Goal: Information Seeking & Learning: Learn about a topic

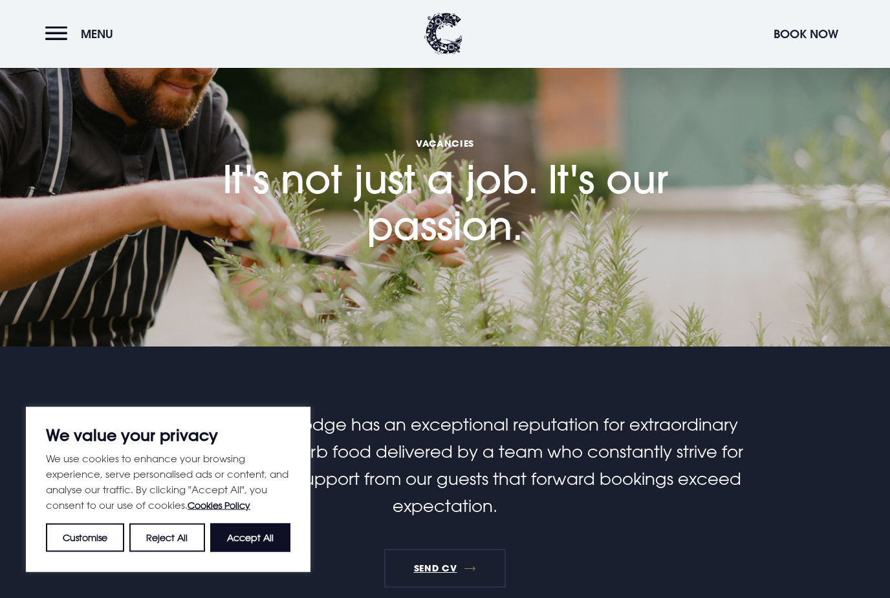
scroll to position [43, 0]
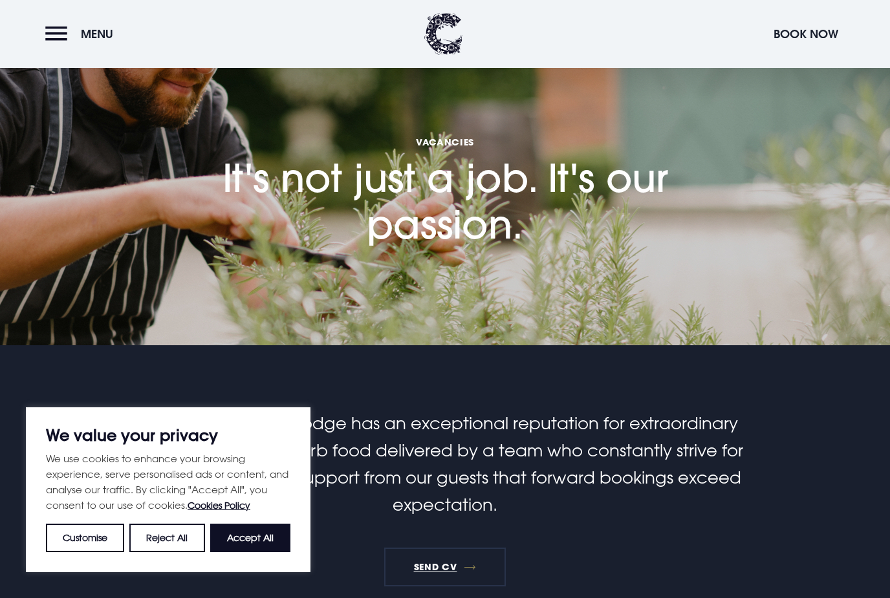
click at [250, 552] on button "Accept All" at bounding box center [250, 538] width 80 height 28
checkbox input "true"
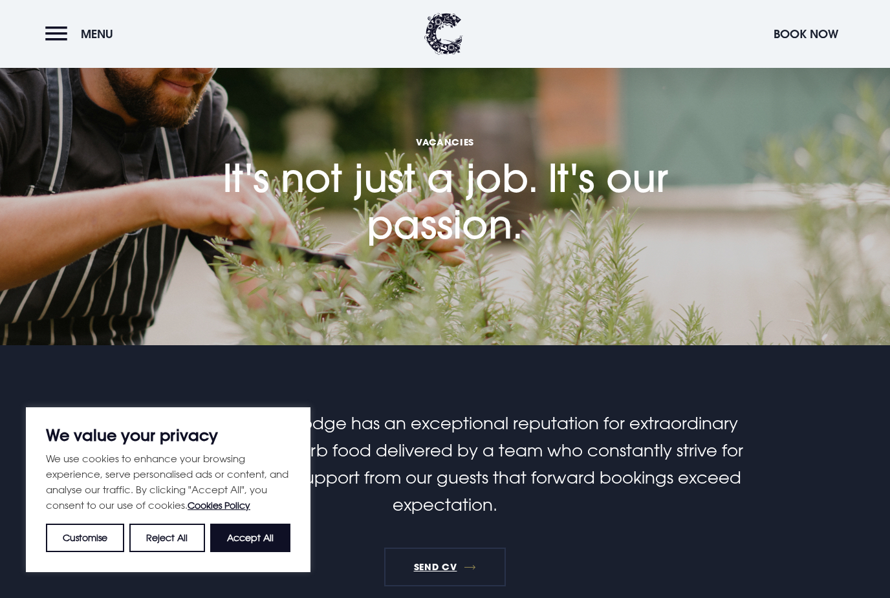
checkbox input "true"
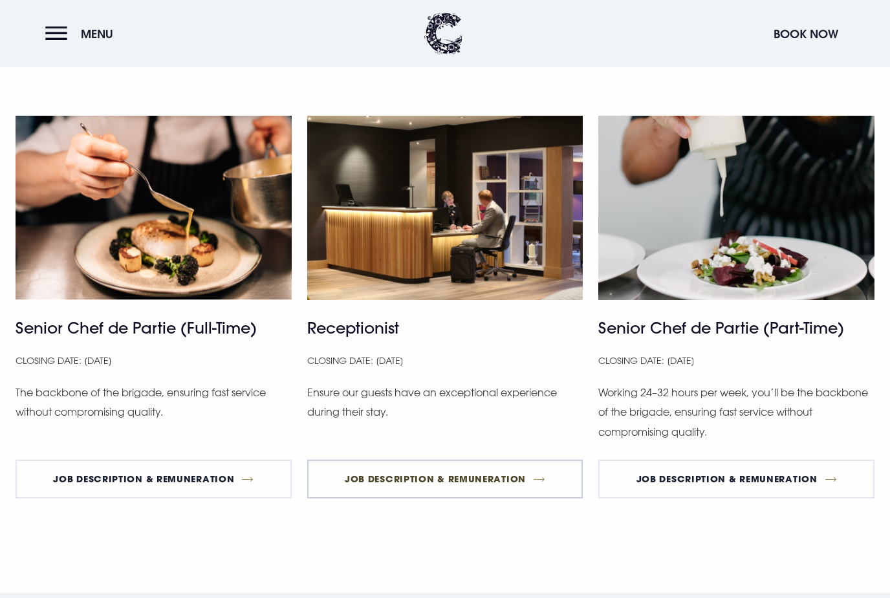
scroll to position [721, 0]
click at [455, 484] on link "Job Description & Remuneration" at bounding box center [445, 479] width 276 height 39
